Goal: Information Seeking & Learning: Check status

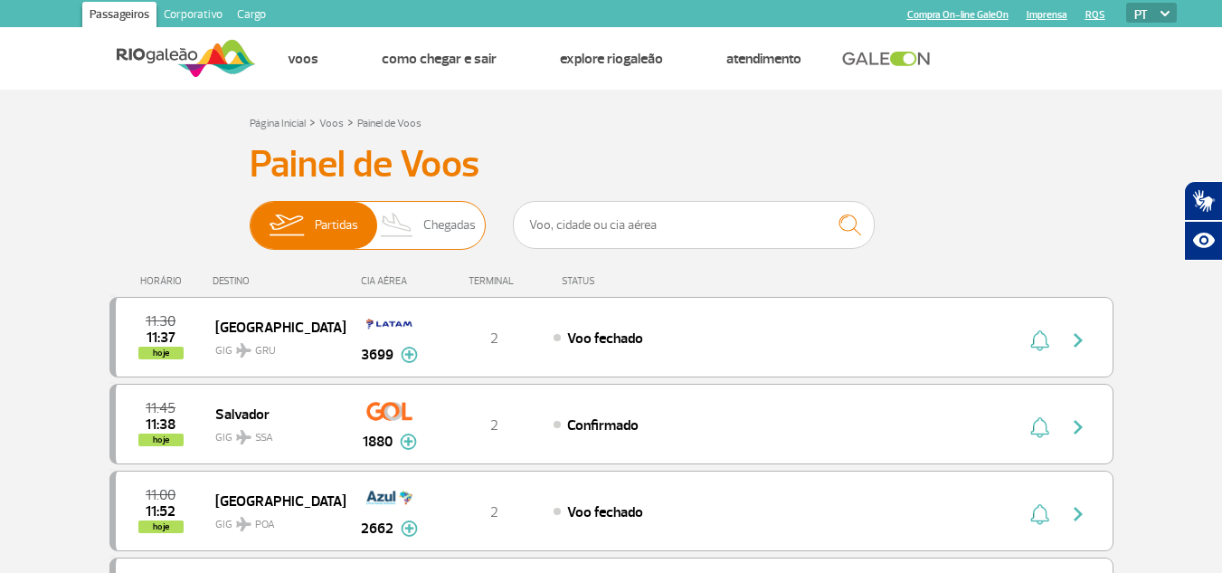
click at [341, 233] on span "Partidas" at bounding box center [336, 225] width 43 height 47
click at [250, 216] on input "Partidas Chegadas" at bounding box center [250, 216] width 0 height 0
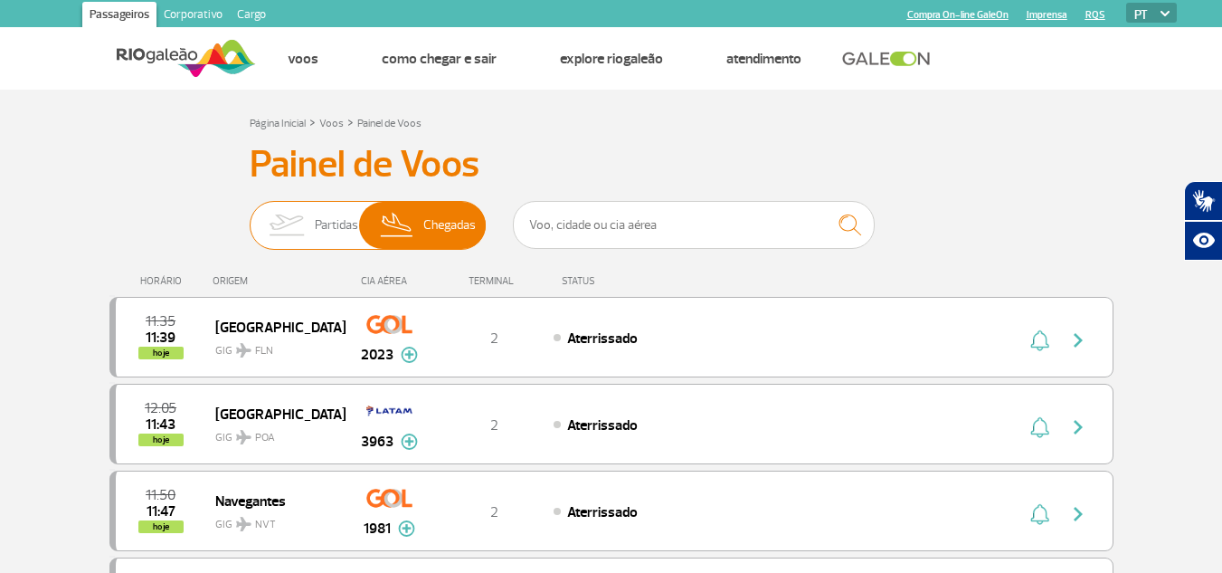
click at [341, 233] on span "Partidas" at bounding box center [336, 225] width 43 height 47
click at [250, 216] on input "Partidas Chegadas" at bounding box center [250, 216] width 0 height 0
